Goal: Check status

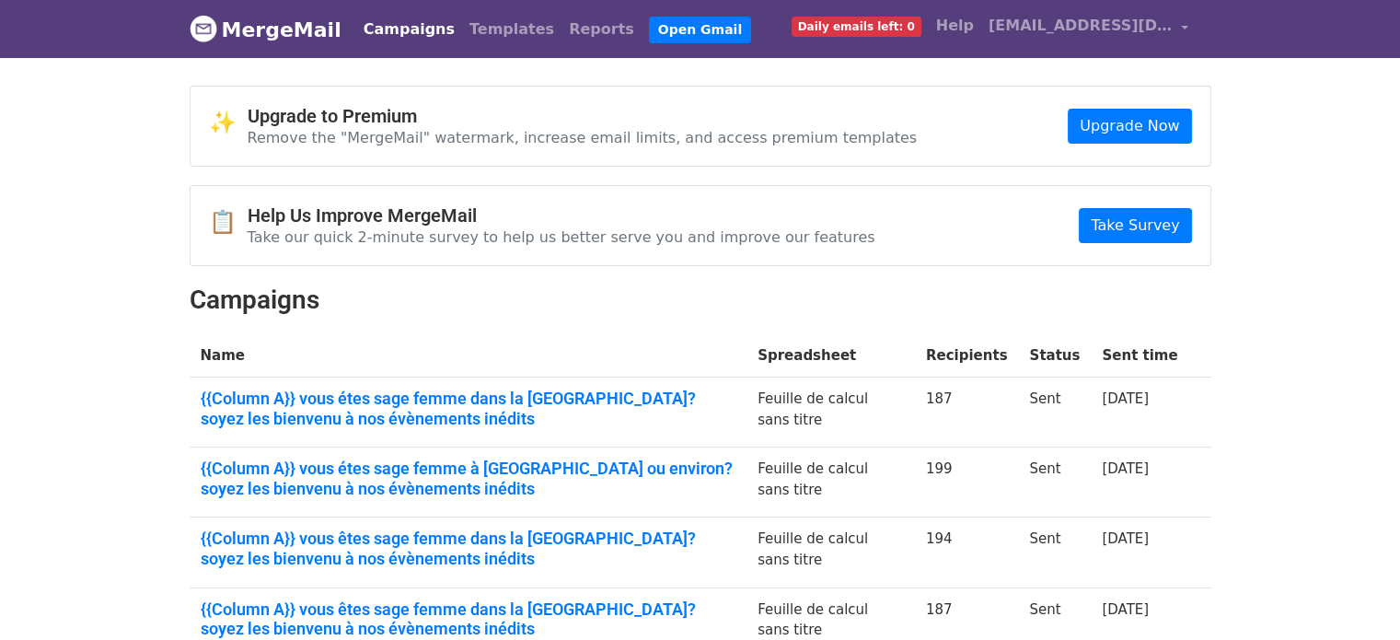
click at [416, 404] on link "{{Column A}} vous étes sage femme dans la région parisienne? soyez les bienvenu…" at bounding box center [469, 408] width 536 height 40
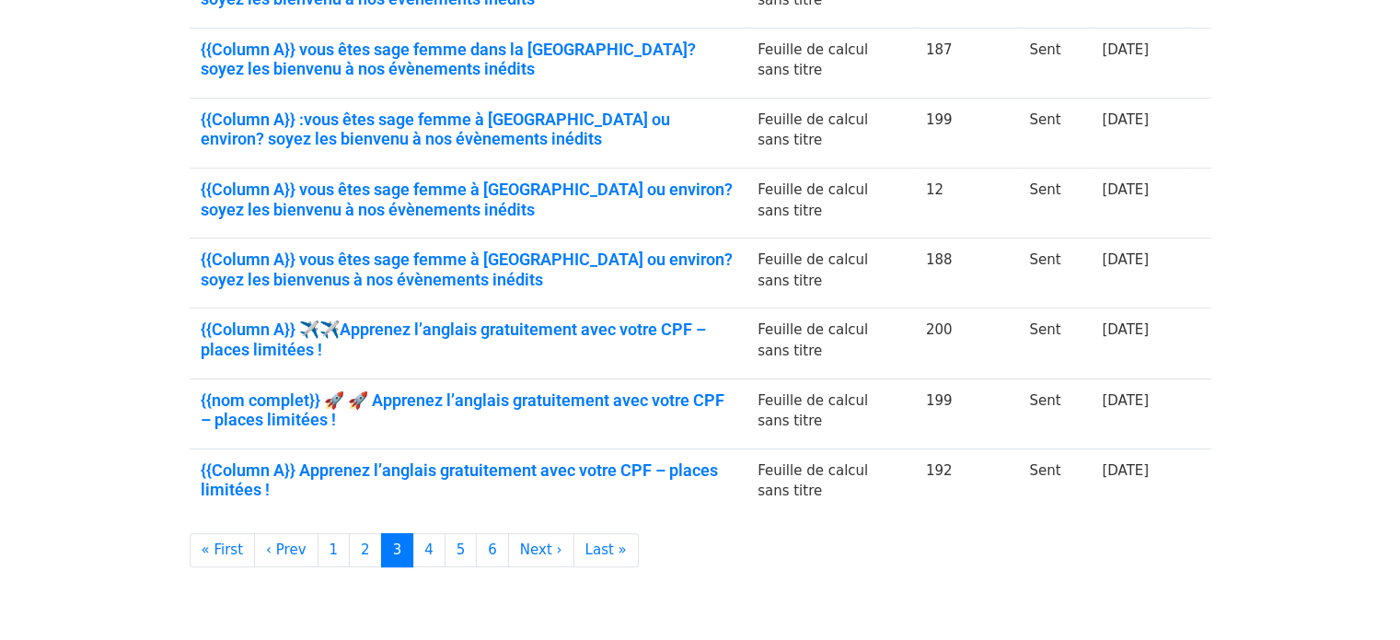
scroll to position [631, 0]
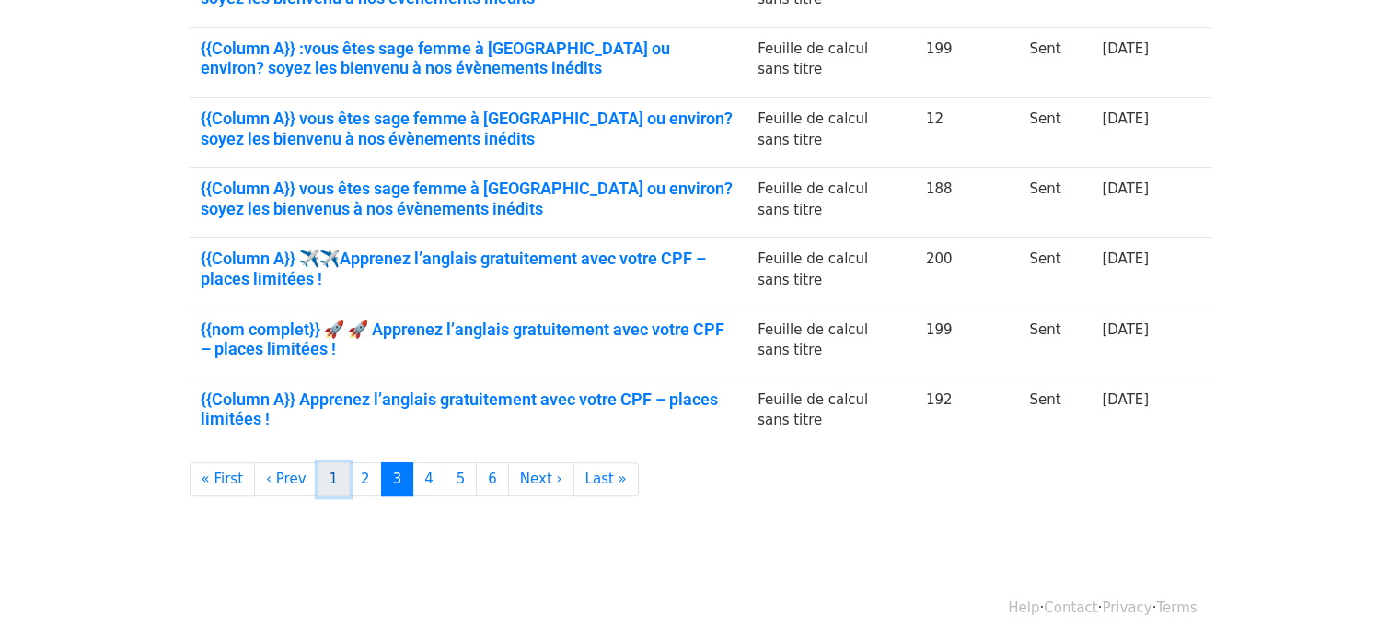
click at [322, 479] on link "1" at bounding box center [334, 479] width 33 height 34
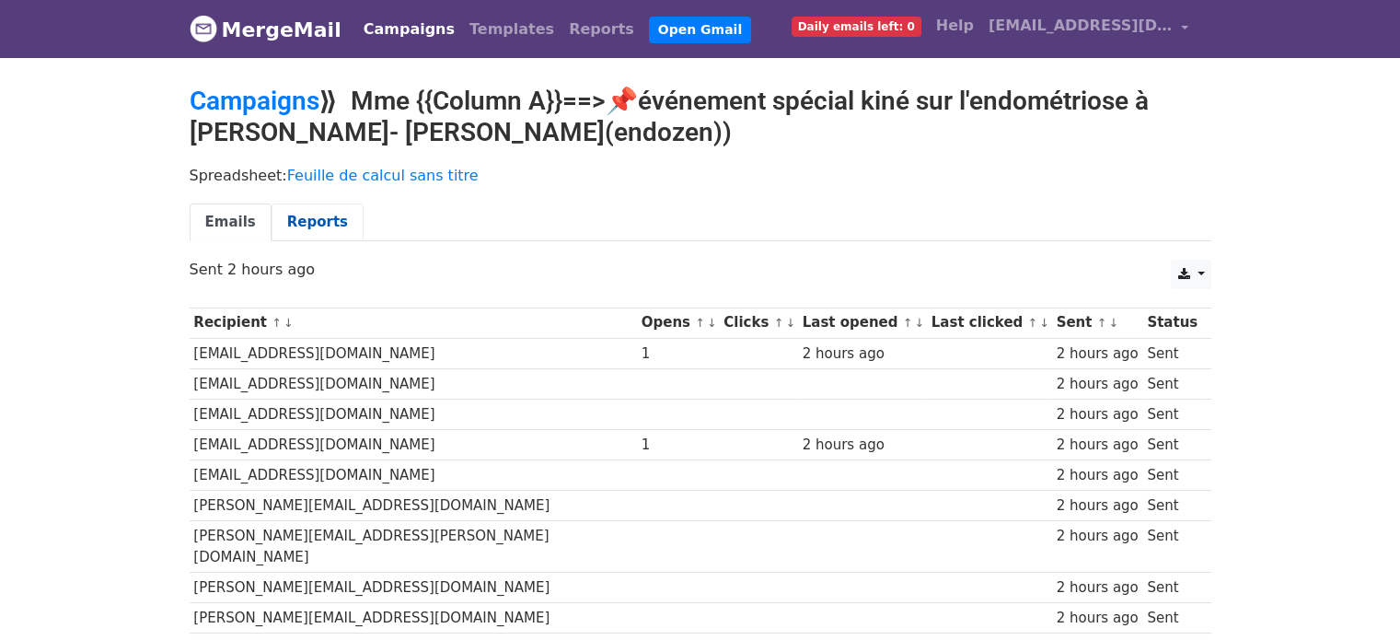
click at [320, 207] on link "Reports" at bounding box center [318, 222] width 92 height 38
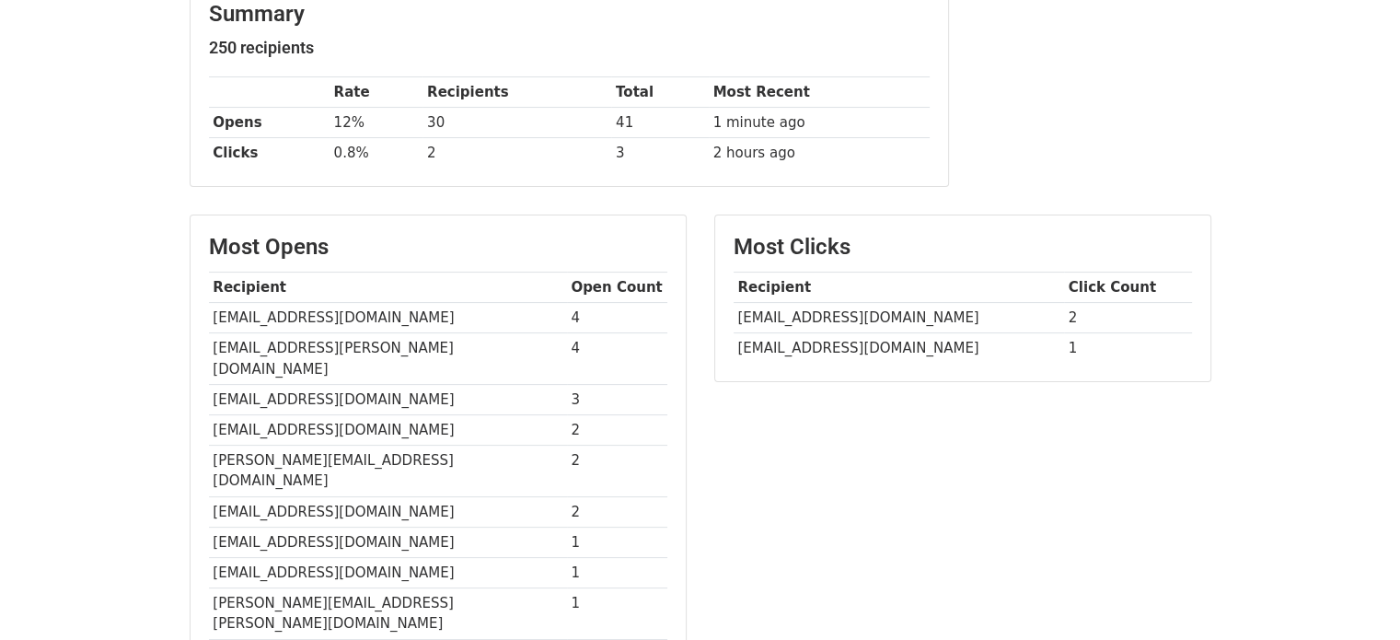
scroll to position [296, 0]
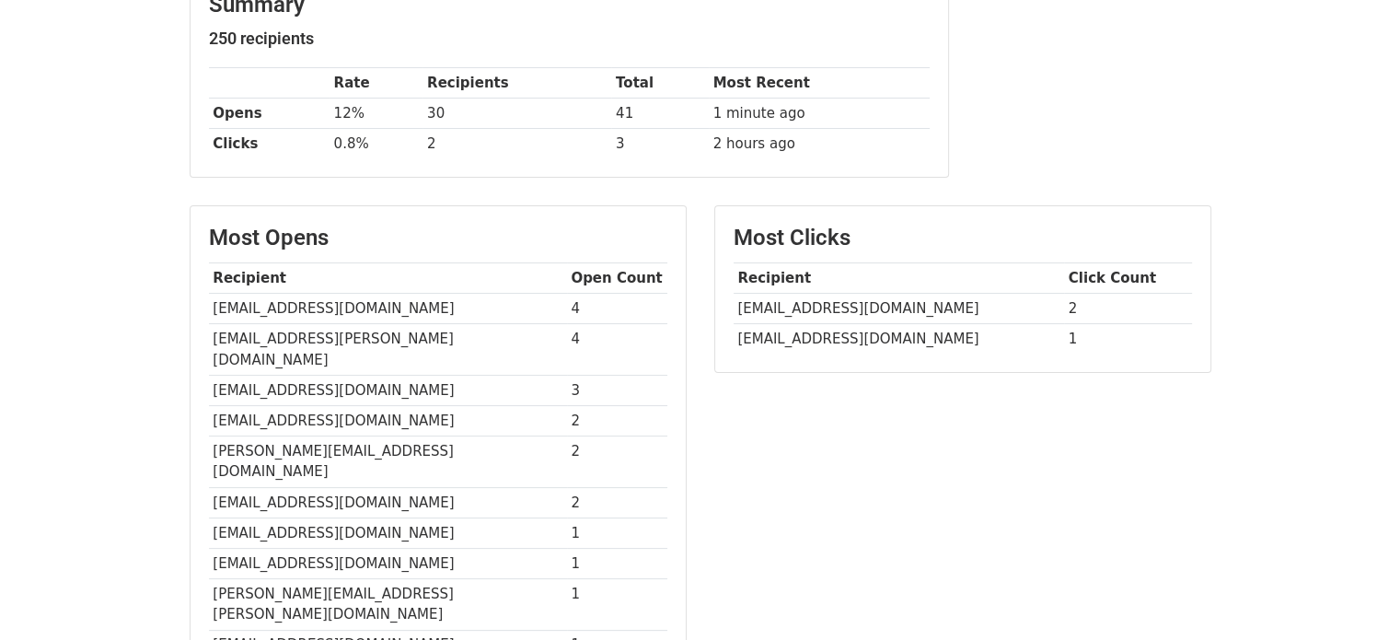
drag, startPoint x: 1413, startPoint y: 72, endPoint x: 1411, endPoint y: 217, distance: 145.5
click at [1399, 217] on html "MergeMail Campaigns Templates Reports Open Gmail Daily emails left: 0 Help clau…" at bounding box center [700, 357] width 1400 height 1306
click at [306, 341] on td "[EMAIL_ADDRESS][PERSON_NAME][DOMAIN_NAME]" at bounding box center [388, 350] width 358 height 52
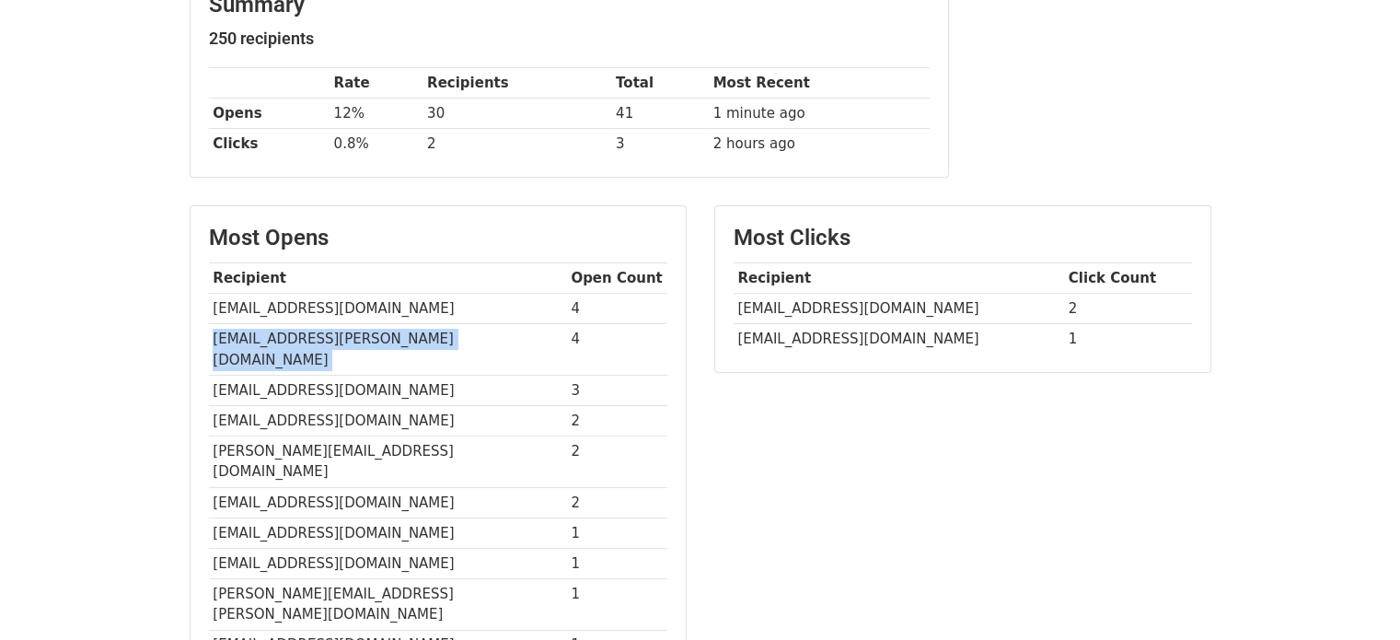
copy tr "[EMAIL_ADDRESS][PERSON_NAME][DOMAIN_NAME]"
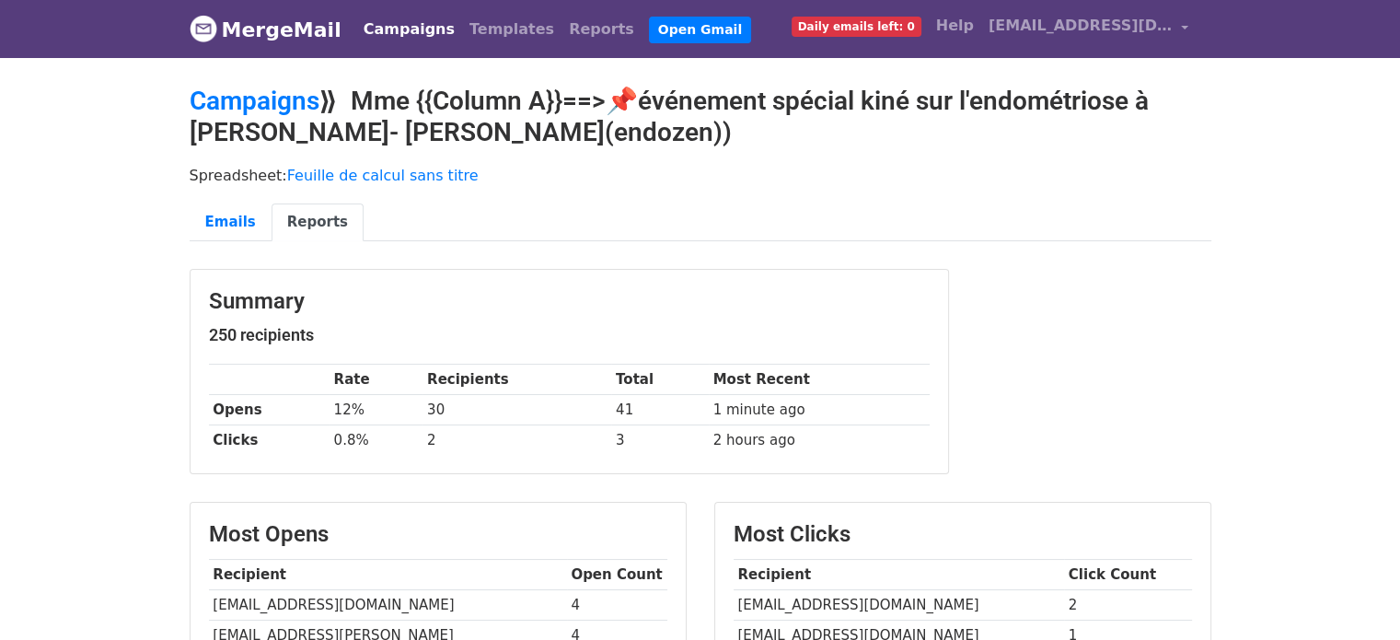
click at [503, 224] on ul "Emails Reports" at bounding box center [701, 222] width 1022 height 38
click at [550, 135] on h2 "Campaigns ⟫ Mme {{Column A}}==>📌événement spécial kiné sur l'endométriose à Met…" at bounding box center [701, 117] width 1022 height 62
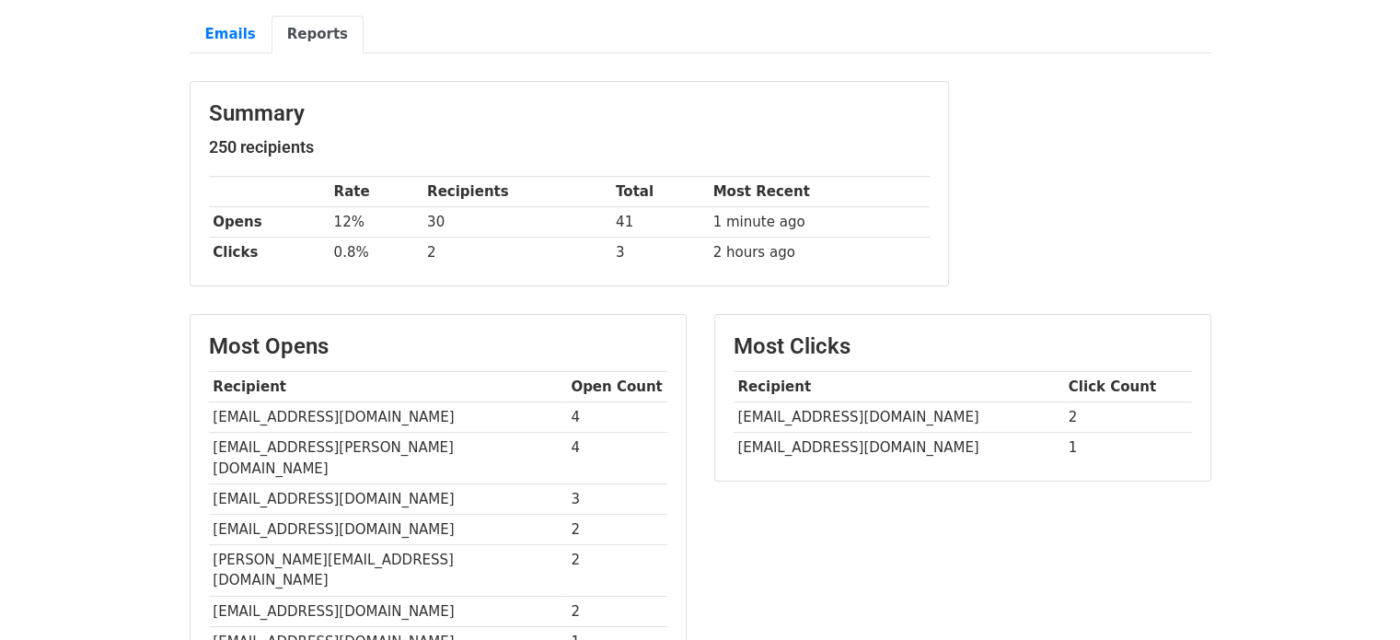
scroll to position [191, 0]
